Goal: Task Accomplishment & Management: Use online tool/utility

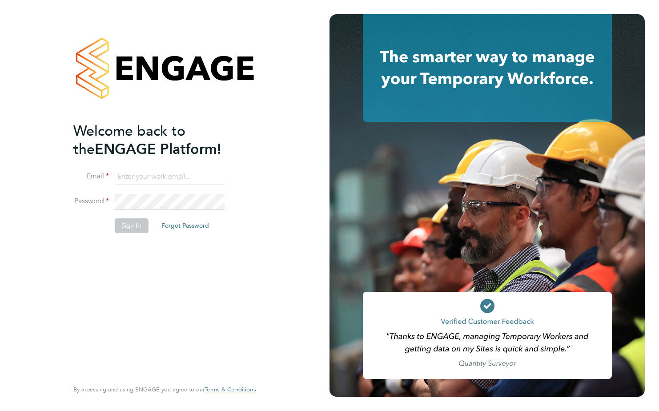
type input "kerry.smith6@justice.gov.uk"
click at [129, 226] on button "Sign In" at bounding box center [131, 225] width 34 height 14
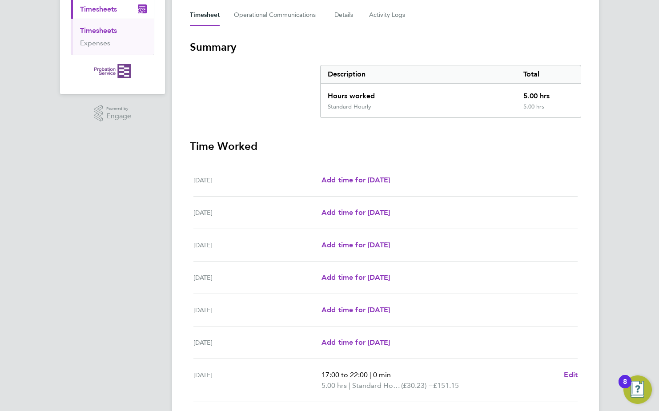
scroll to position [178, 0]
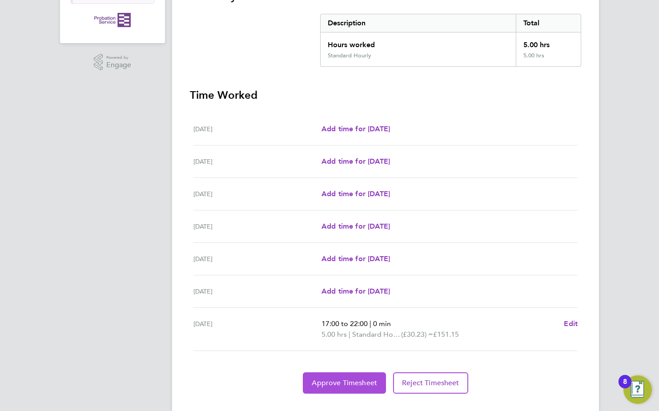
click at [344, 375] on button "Approve Timesheet" at bounding box center [344, 382] width 83 height 21
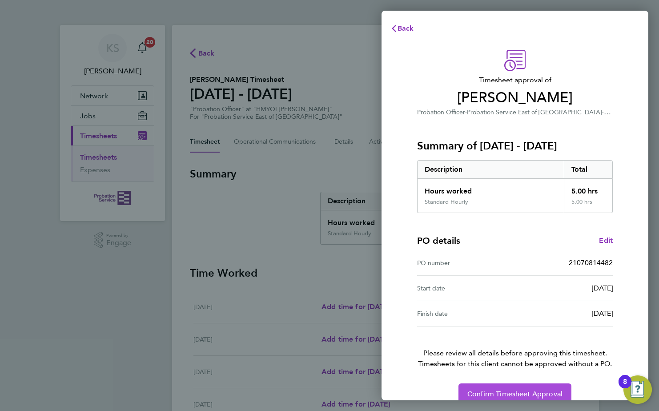
click at [487, 391] on span "Confirm Timesheet Approval" at bounding box center [515, 394] width 95 height 9
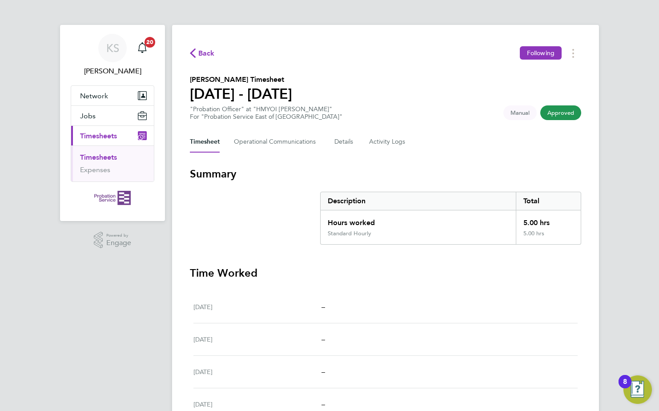
click at [559, 113] on span "Approved" at bounding box center [560, 112] width 41 height 15
